Goal: Unclear

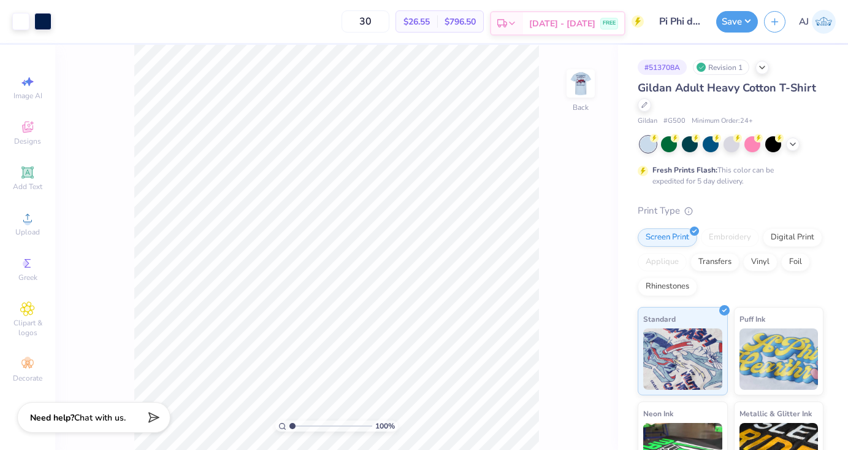
click at [591, 17] on span "[DATE] - [DATE]" at bounding box center [562, 23] width 66 height 13
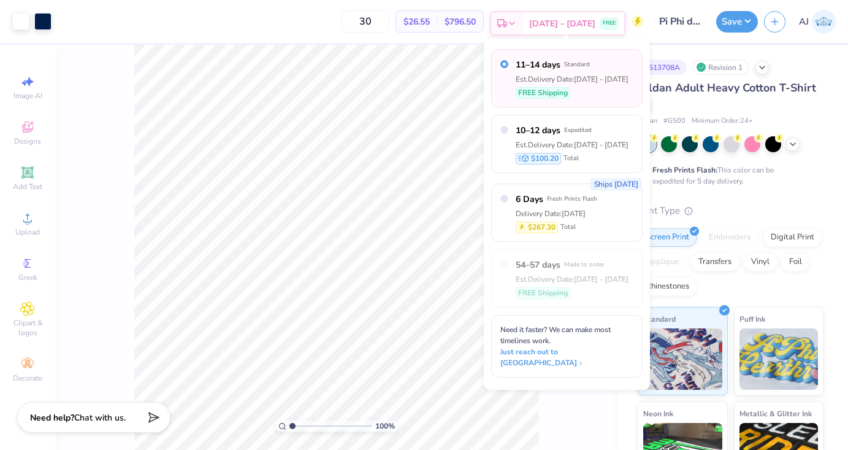
click at [589, 20] on span "[DATE] - [DATE]" at bounding box center [562, 23] width 66 height 13
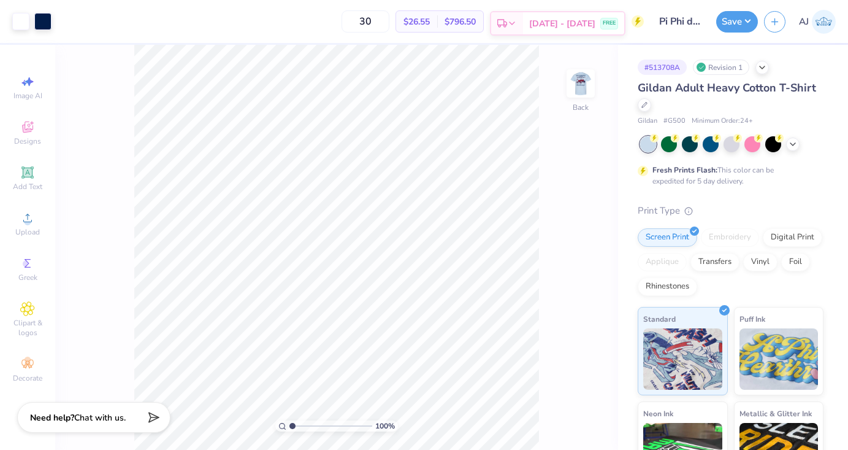
click at [580, 19] on span "[DATE] - [DATE]" at bounding box center [562, 23] width 66 height 13
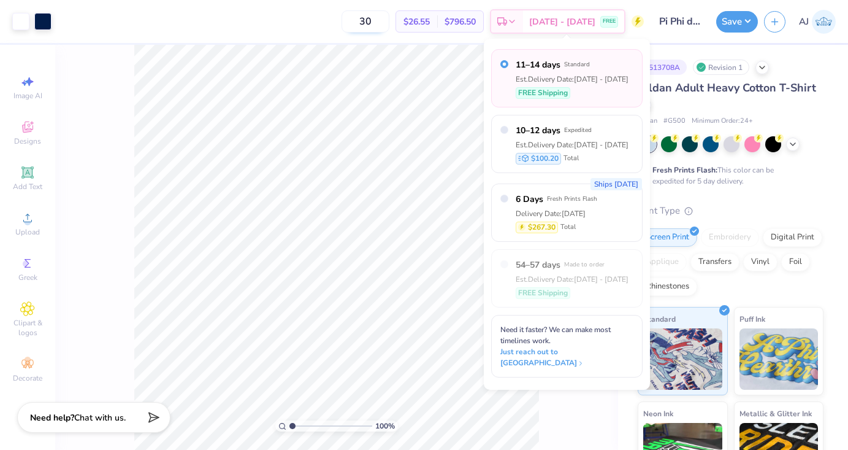
click at [383, 23] on input "30" at bounding box center [366, 21] width 48 height 22
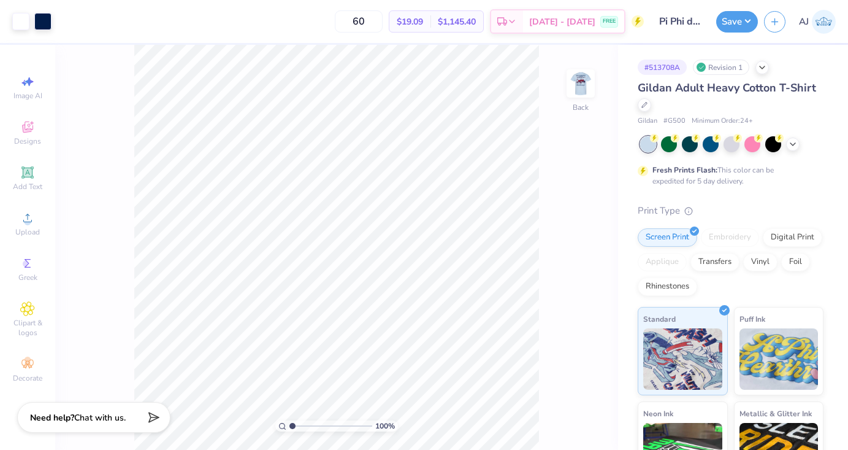
type input "60"
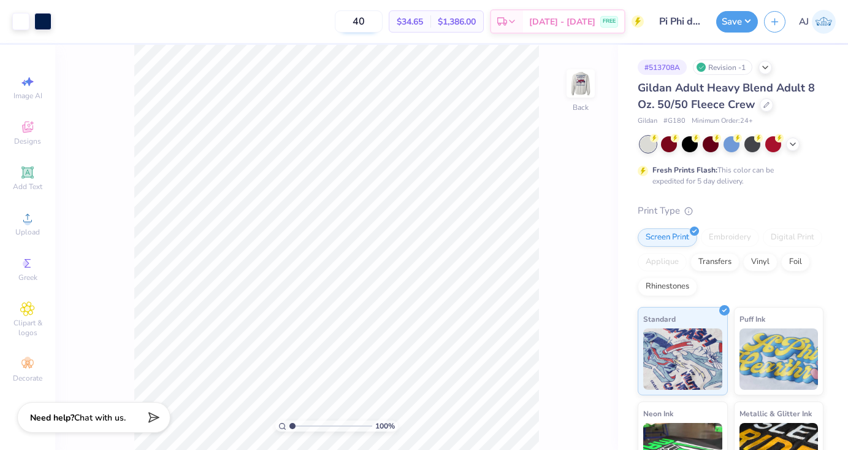
type input "4"
type input "60"
click at [567, 21] on span "[DATE] - [DATE]" at bounding box center [562, 23] width 66 height 13
